Goal: Task Accomplishment & Management: Manage account settings

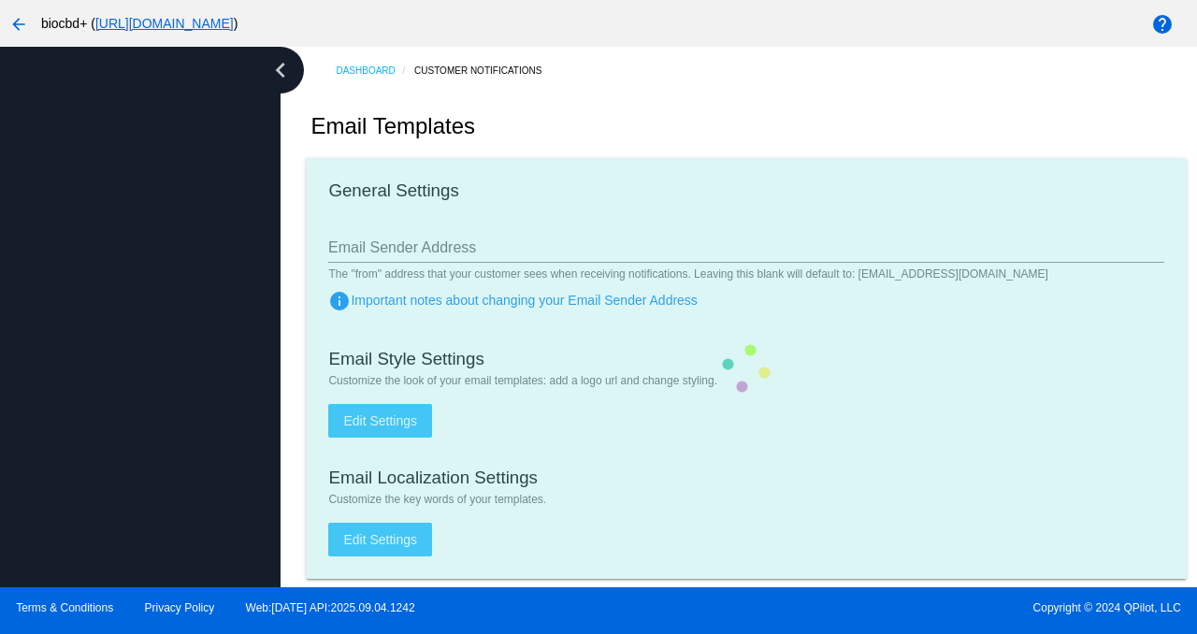
type input "support@biocbdplus.com"
checkbox input "true"
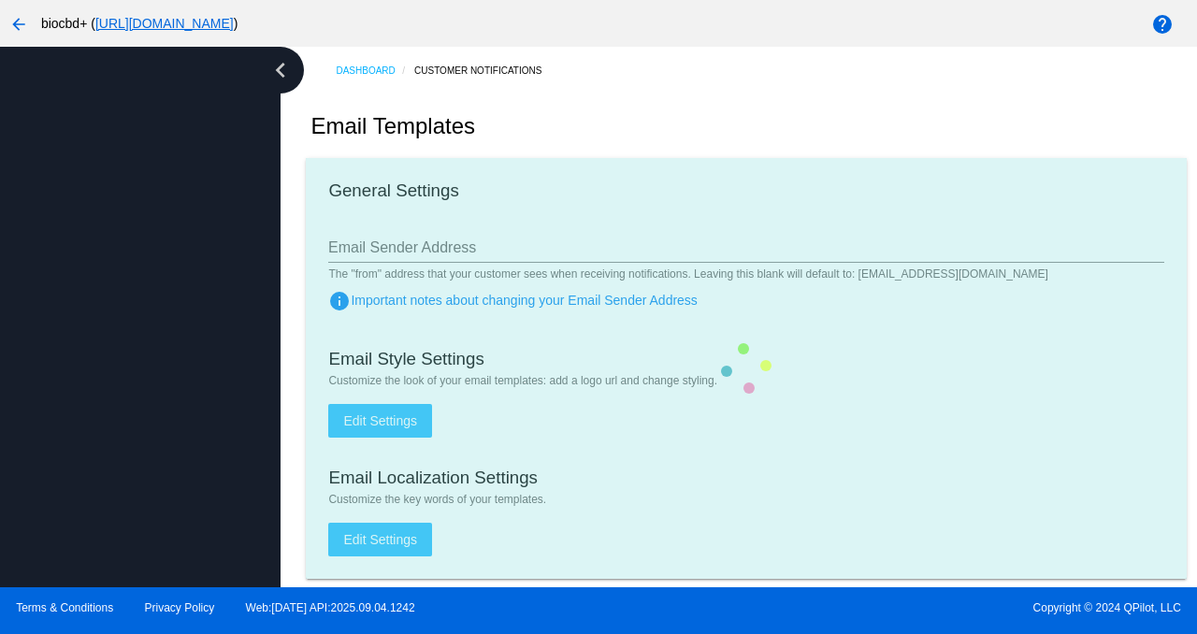
type input "minerva@biocbdplus.com"
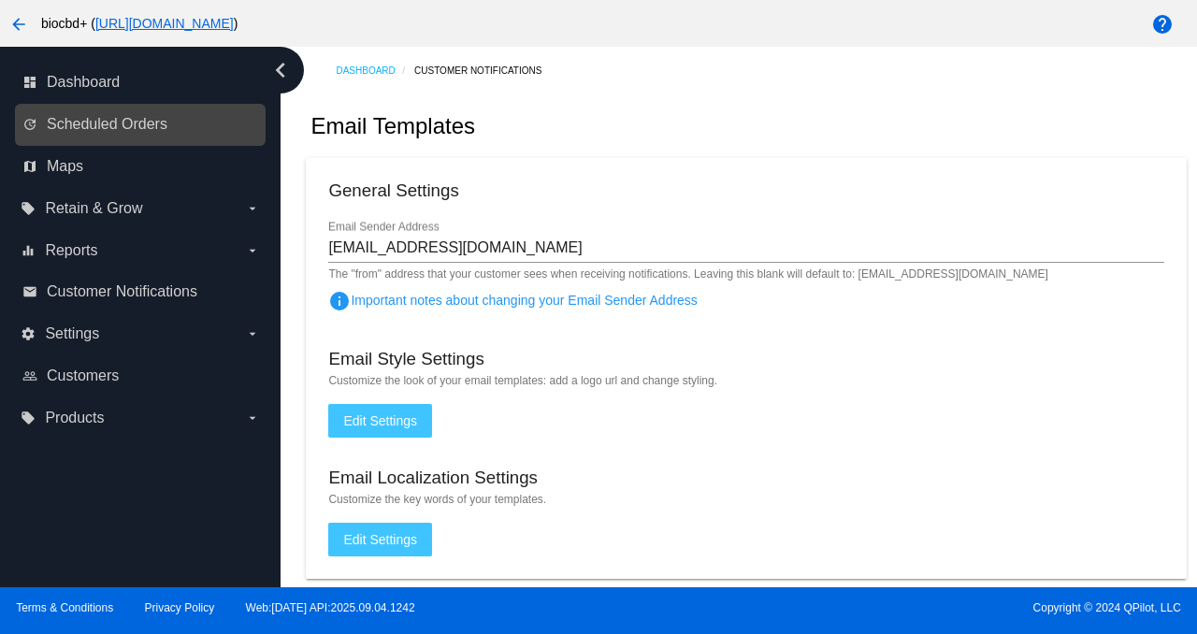
click at [133, 113] on link "update Scheduled Orders" at bounding box center [141, 124] width 238 height 30
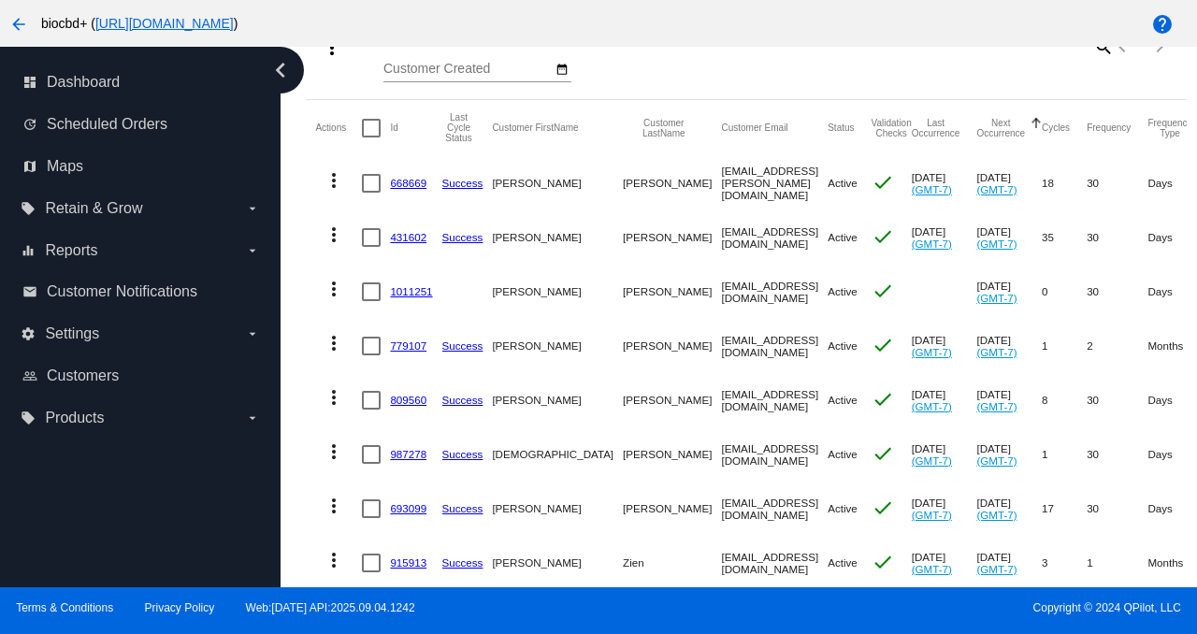
scroll to position [248, 0]
click at [407, 179] on link "668669" at bounding box center [408, 182] width 36 height 12
click at [397, 234] on link "431602" at bounding box center [408, 236] width 36 height 12
click at [404, 288] on link "1011251" at bounding box center [411, 290] width 42 height 12
click at [405, 349] on link "779107" at bounding box center [408, 345] width 36 height 12
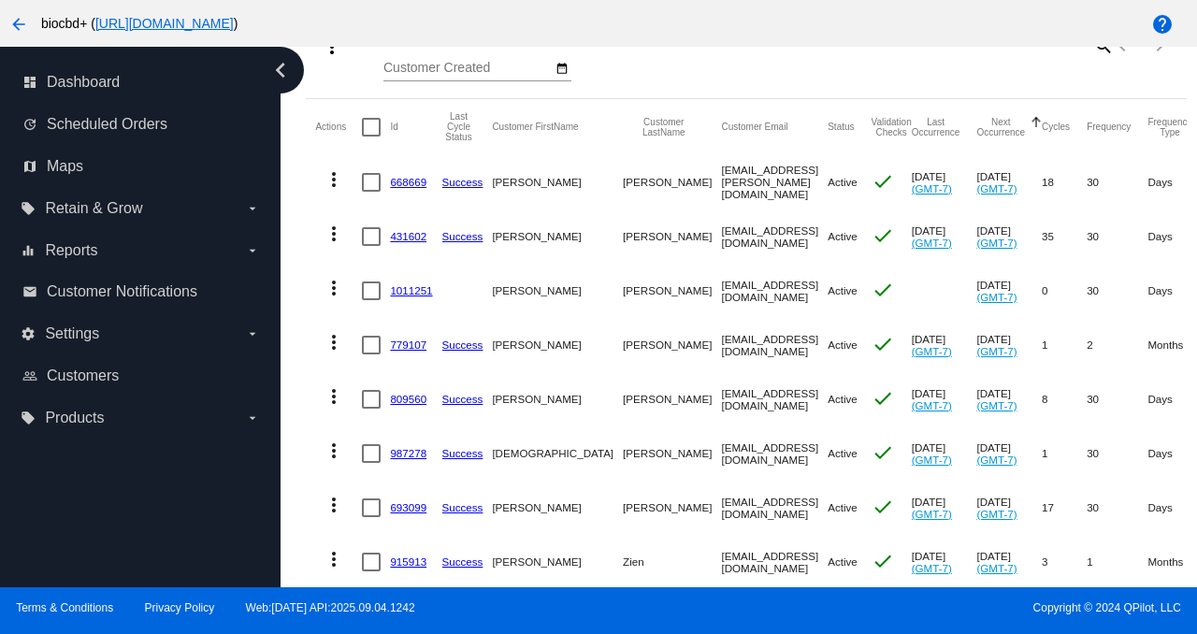
click at [402, 396] on link "809560" at bounding box center [408, 399] width 36 height 12
click at [405, 456] on link "987278" at bounding box center [408, 453] width 36 height 12
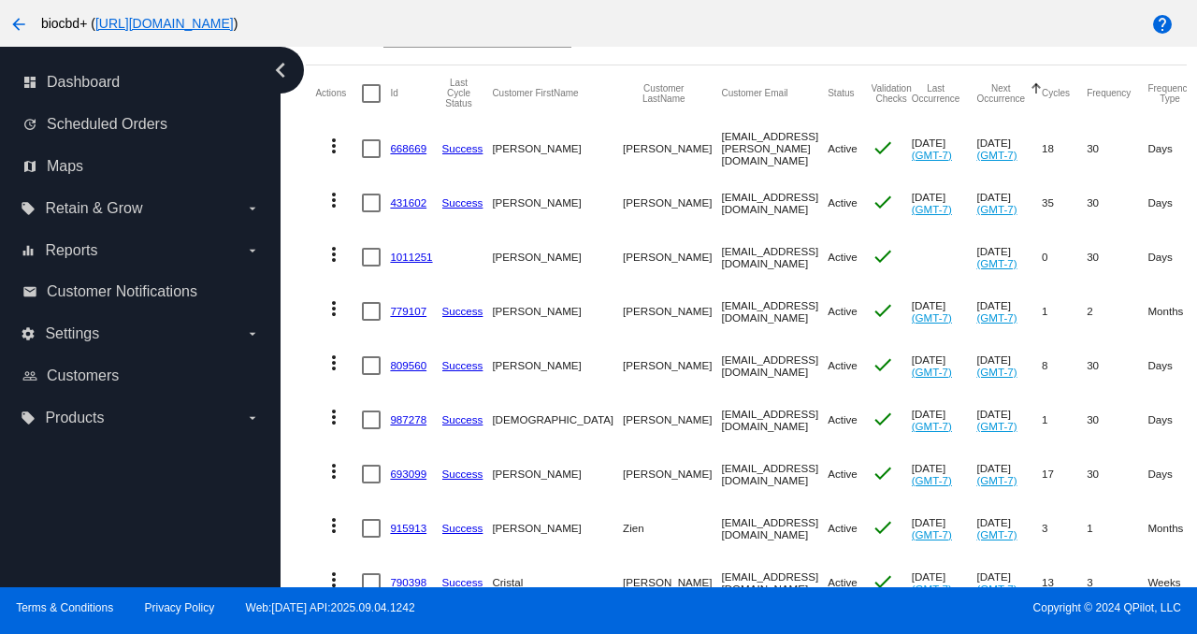
scroll to position [285, 0]
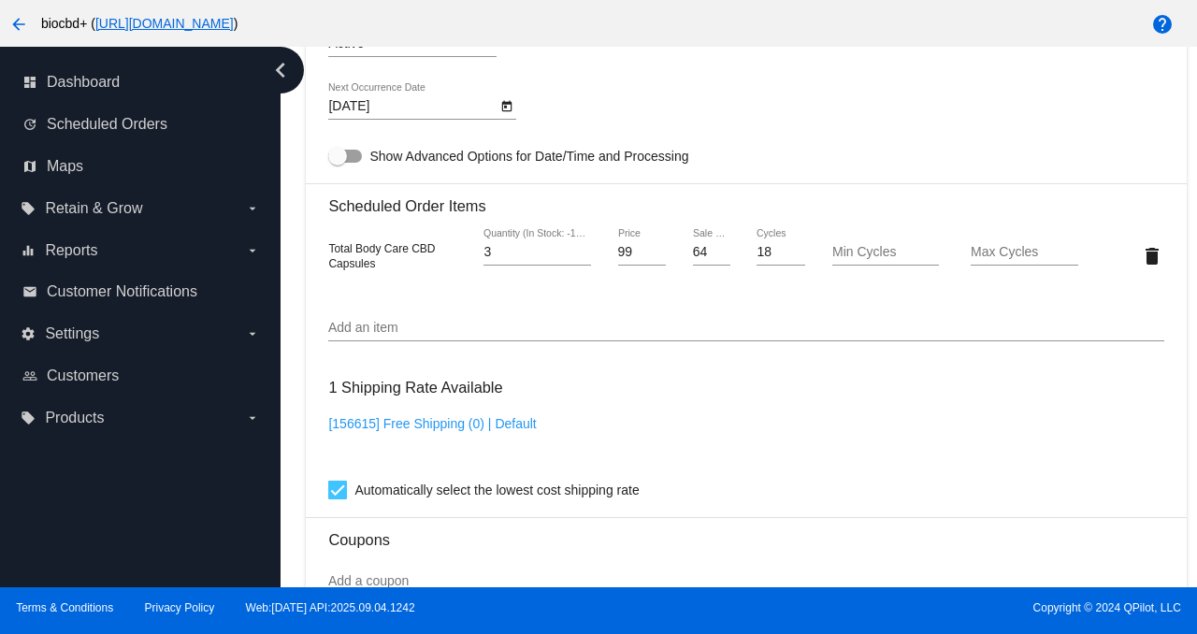
scroll to position [1274, 0]
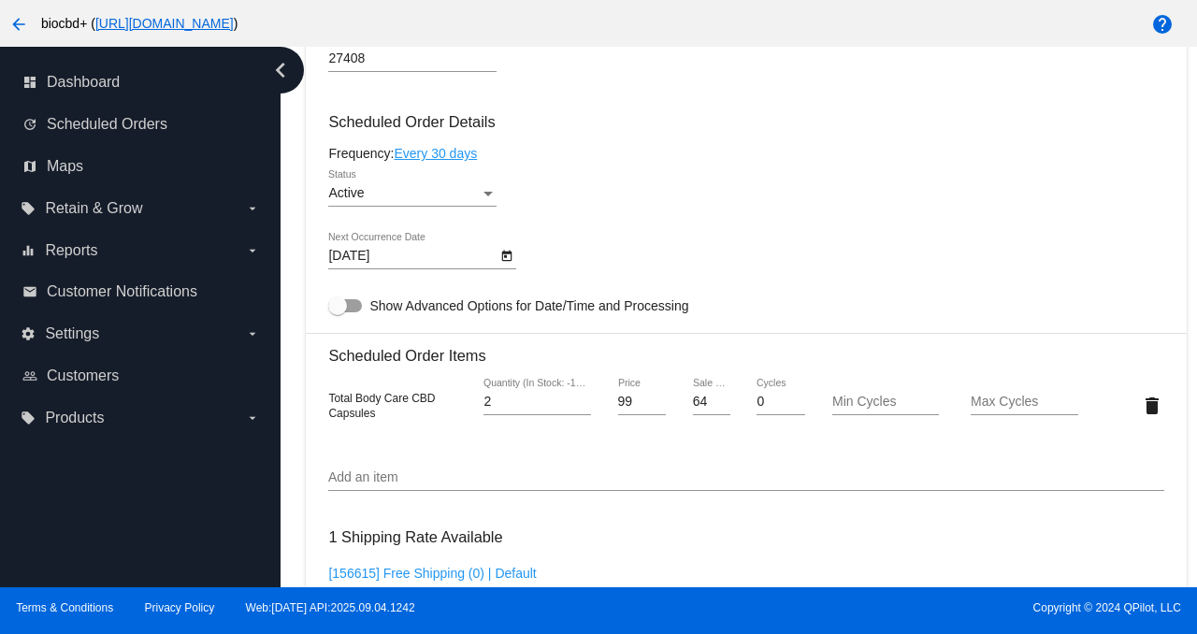
scroll to position [1325, 0]
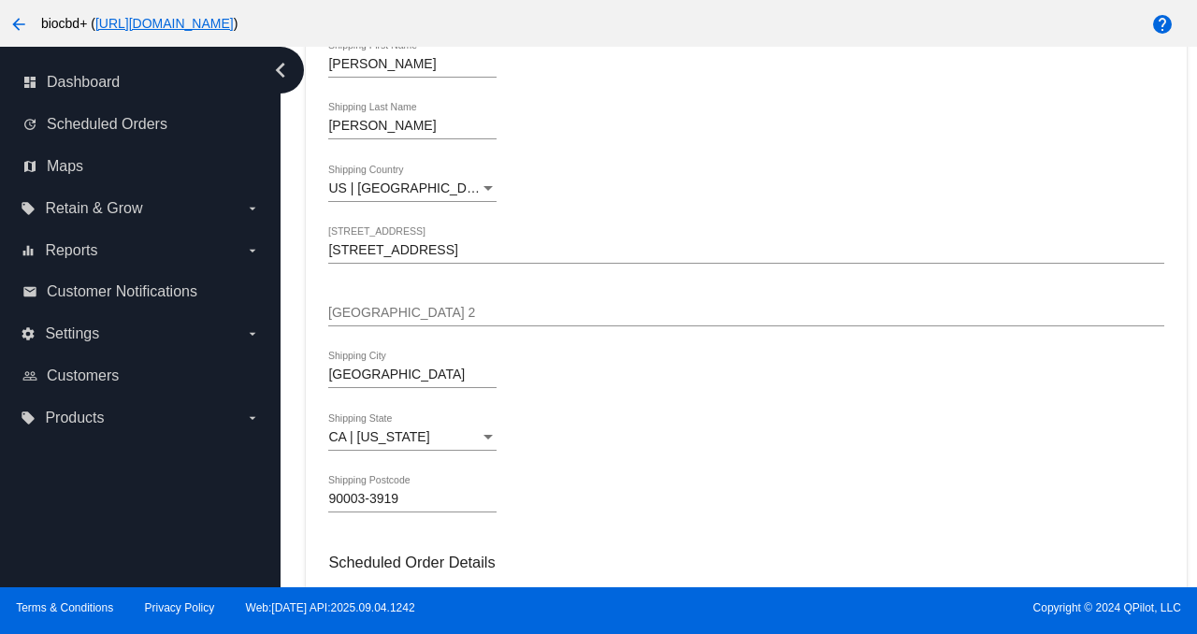
scroll to position [915, 0]
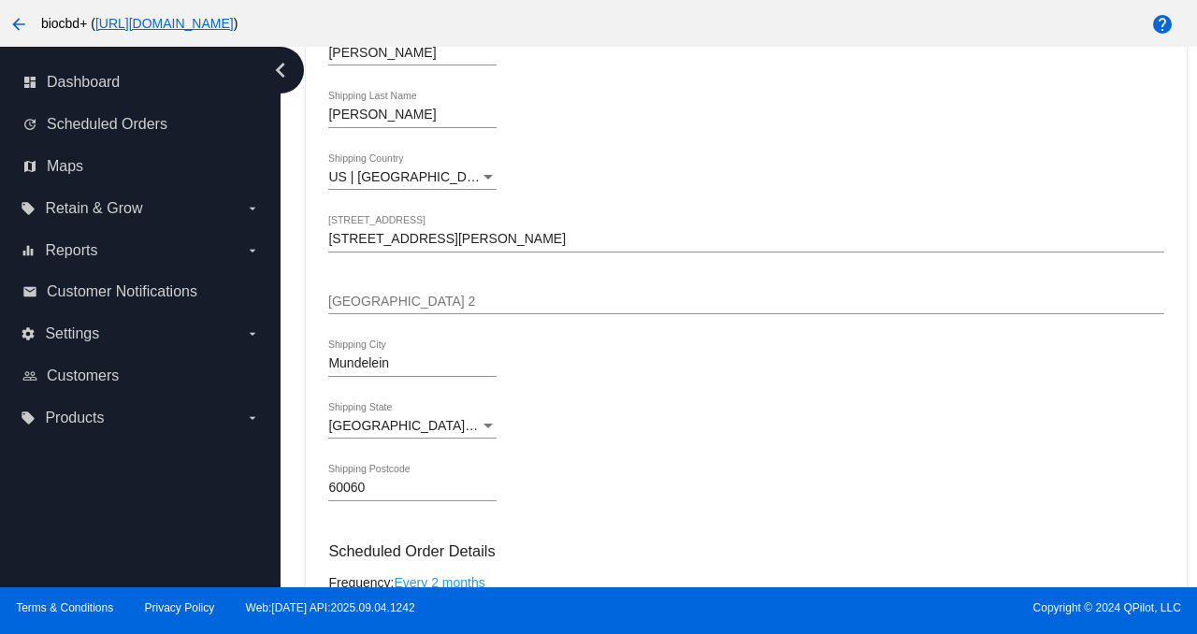
scroll to position [1240, 0]
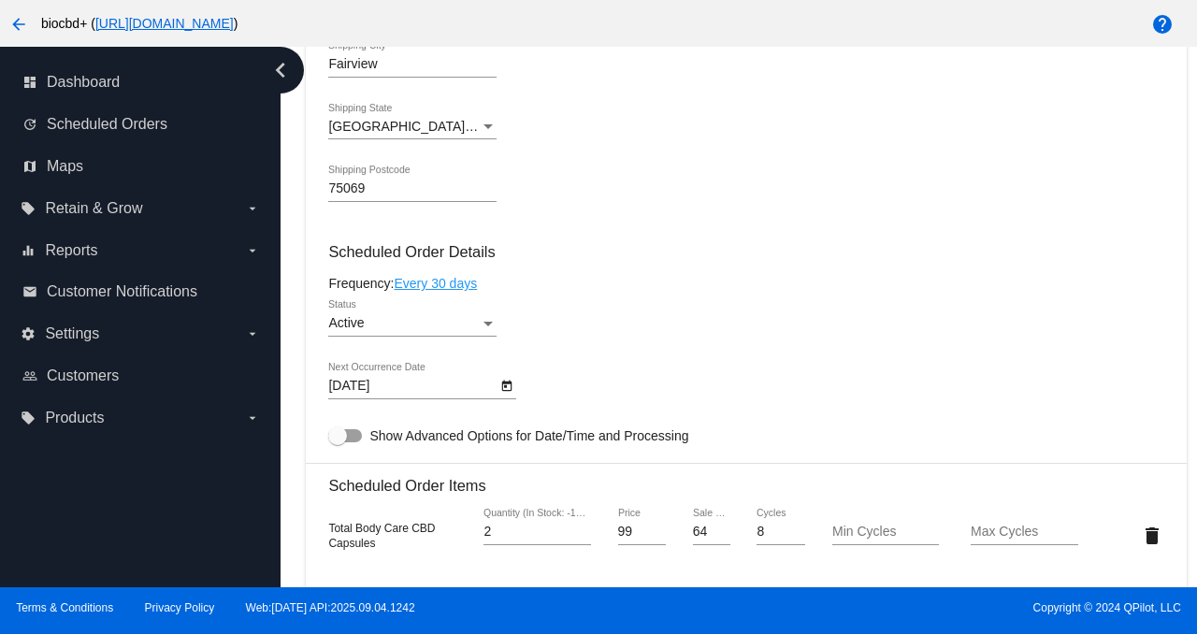
scroll to position [1222, 0]
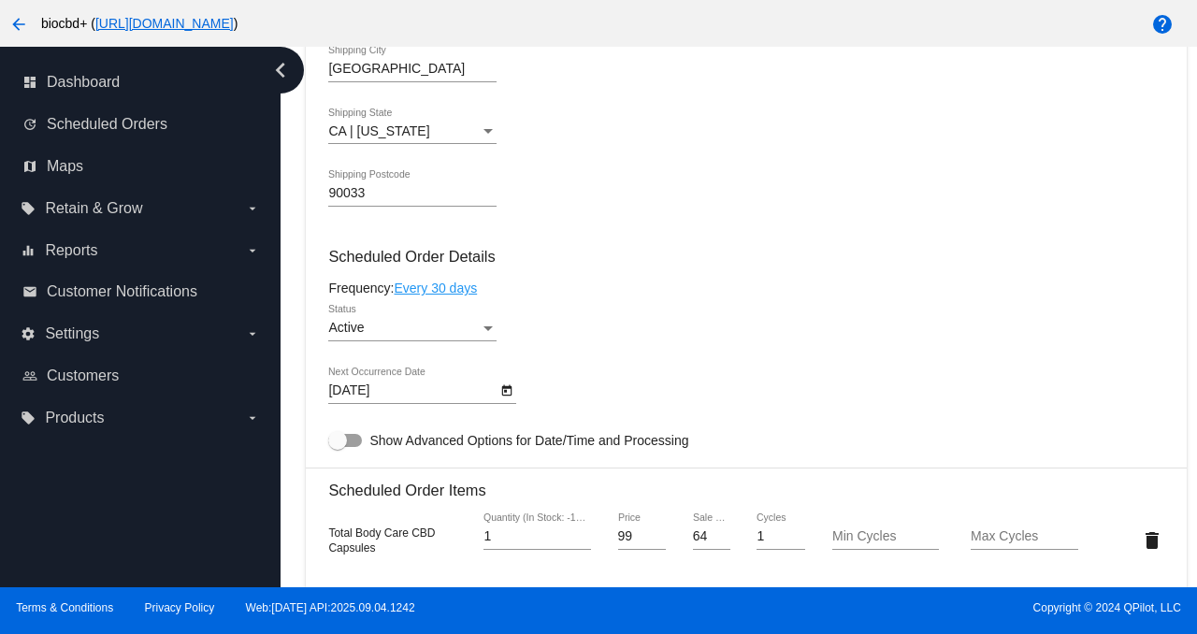
scroll to position [1050, 0]
